Goal: Browse casually: Explore the website without a specific task or goal

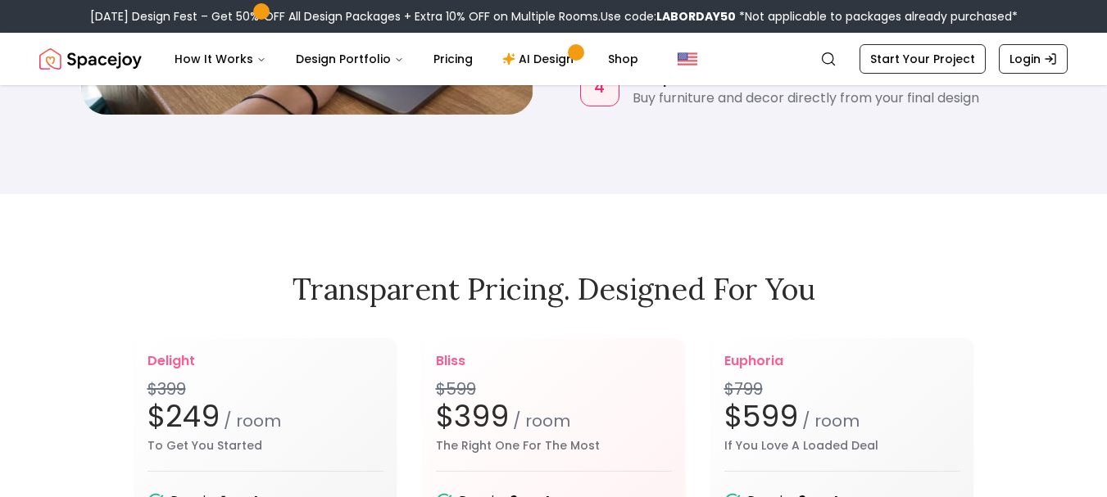
scroll to position [1393, 0]
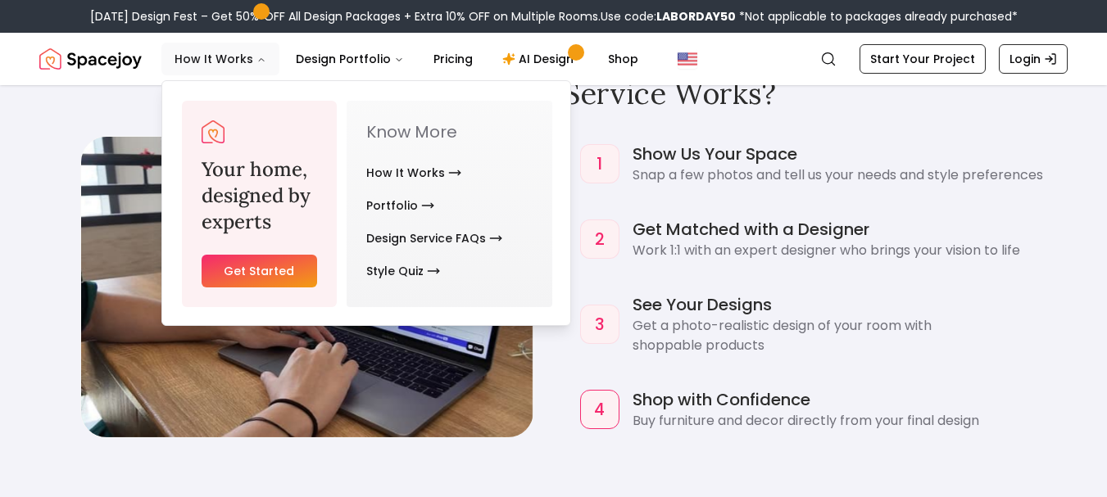
click at [259, 63] on icon "Main" at bounding box center [261, 60] width 10 height 10
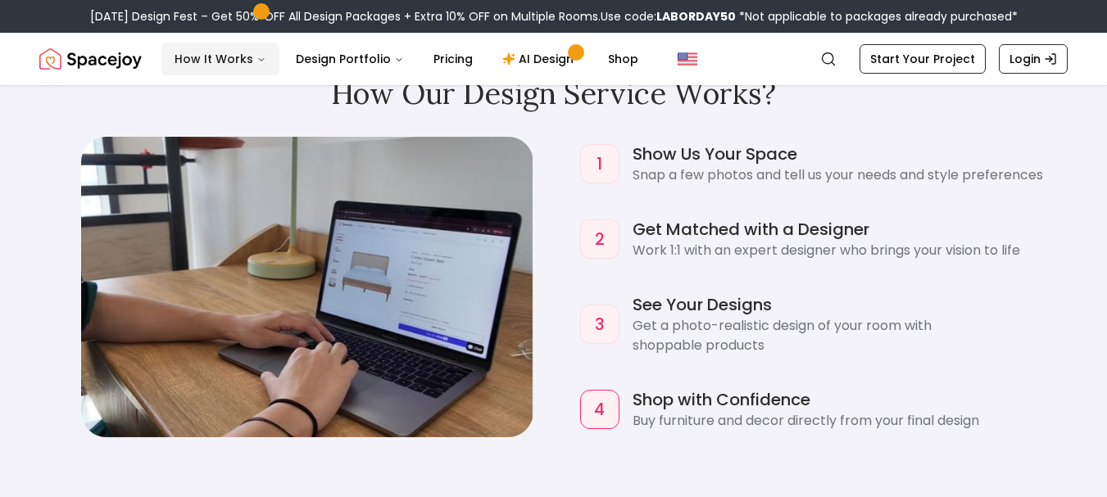
click at [257, 55] on icon "Main" at bounding box center [261, 60] width 10 height 10
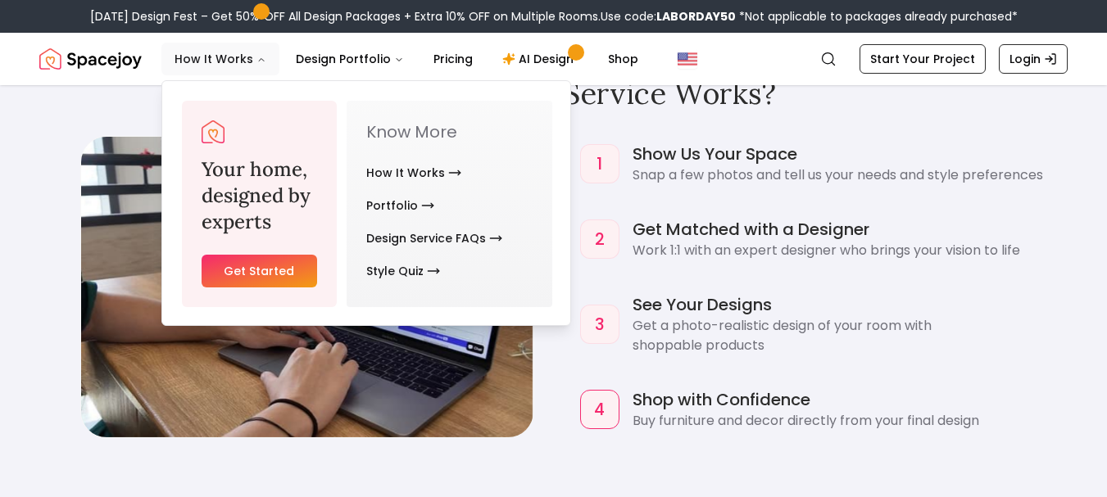
click at [257, 55] on icon "Main" at bounding box center [261, 60] width 10 height 10
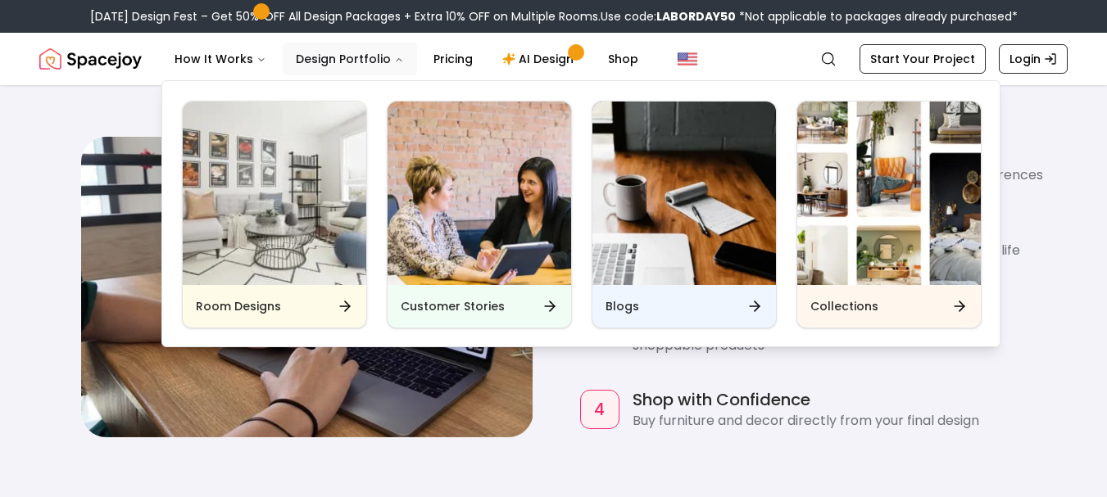
click at [394, 56] on icon "Main" at bounding box center [399, 60] width 10 height 10
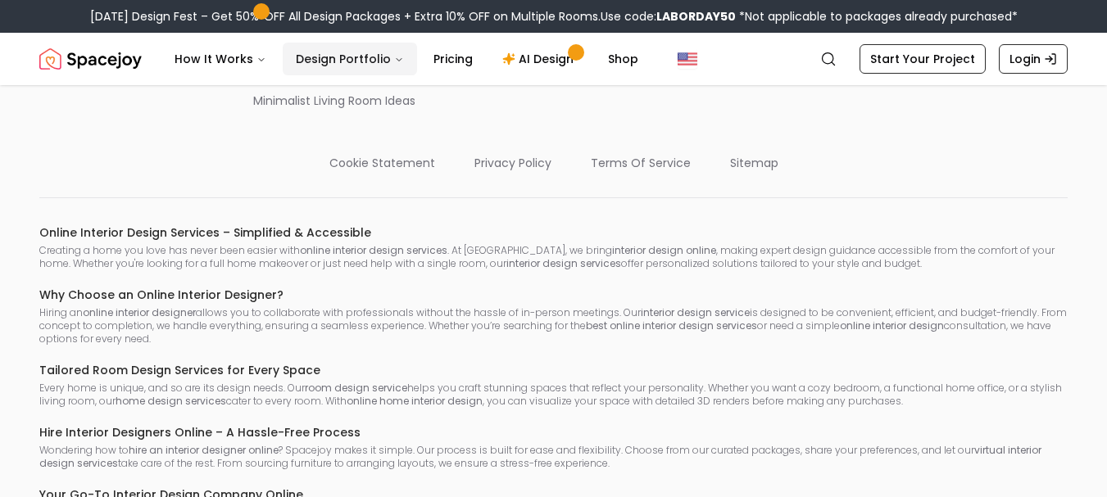
scroll to position [8696, 0]
click at [524, 214] on div "Online Interior Design Services – Simplified & Accessible Creating a home you l…" at bounding box center [553, 458] width 1028 height 522
click at [501, 212] on div "Online Interior Design Services – Simplified & Accessible Creating a home you l…" at bounding box center [553, 458] width 1028 height 522
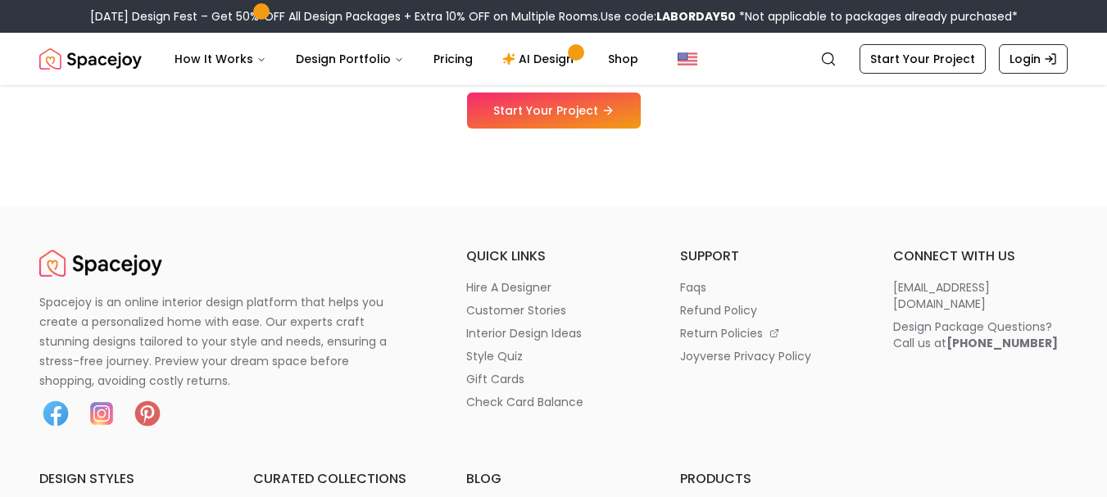
scroll to position [8122, 0]
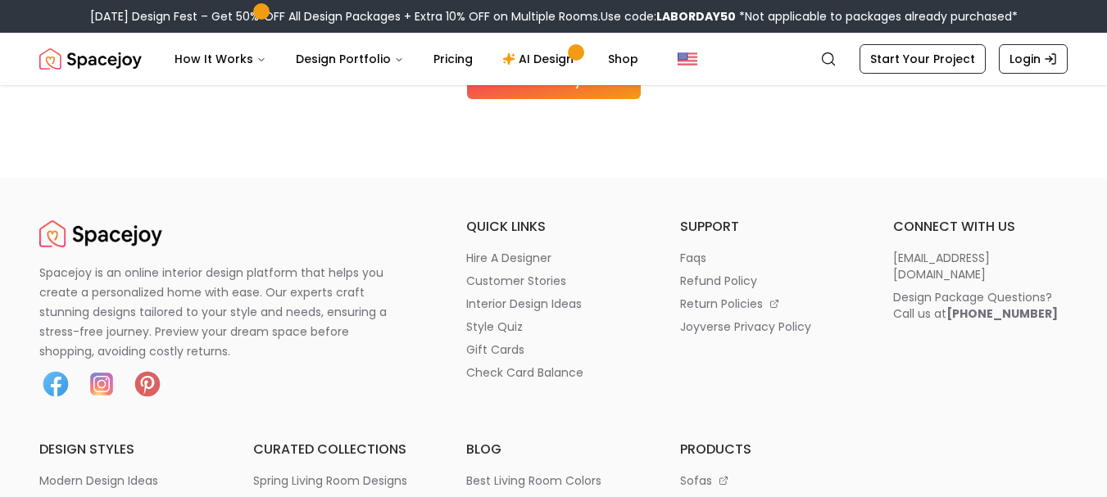
click at [298, 315] on p "Spacejoy is an online interior design platform that helps you create a personal…" at bounding box center [222, 312] width 367 height 98
click at [294, 315] on p "Spacejoy is an online interior design platform that helps you create a personal…" at bounding box center [222, 312] width 367 height 98
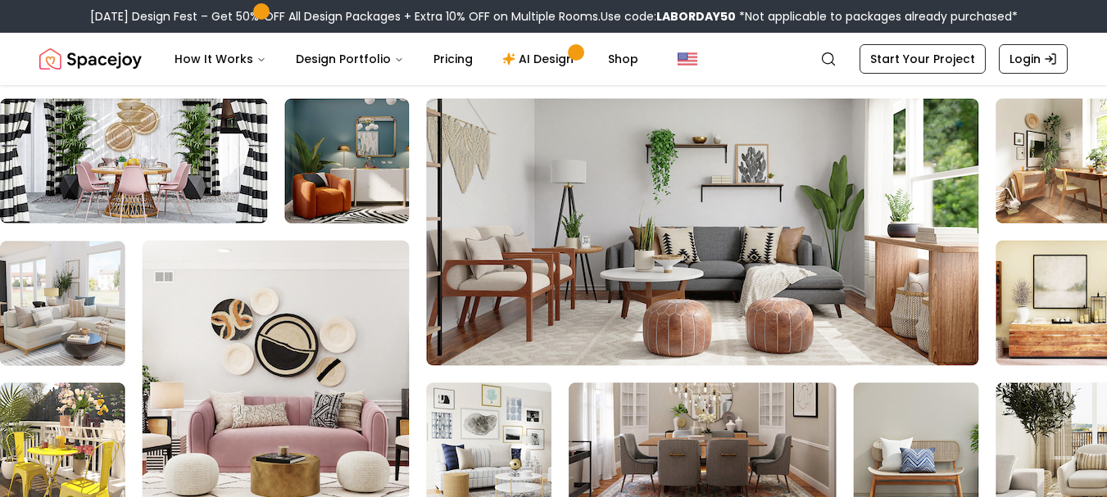
scroll to position [0, 0]
